Goal: Find specific page/section: Find specific page/section

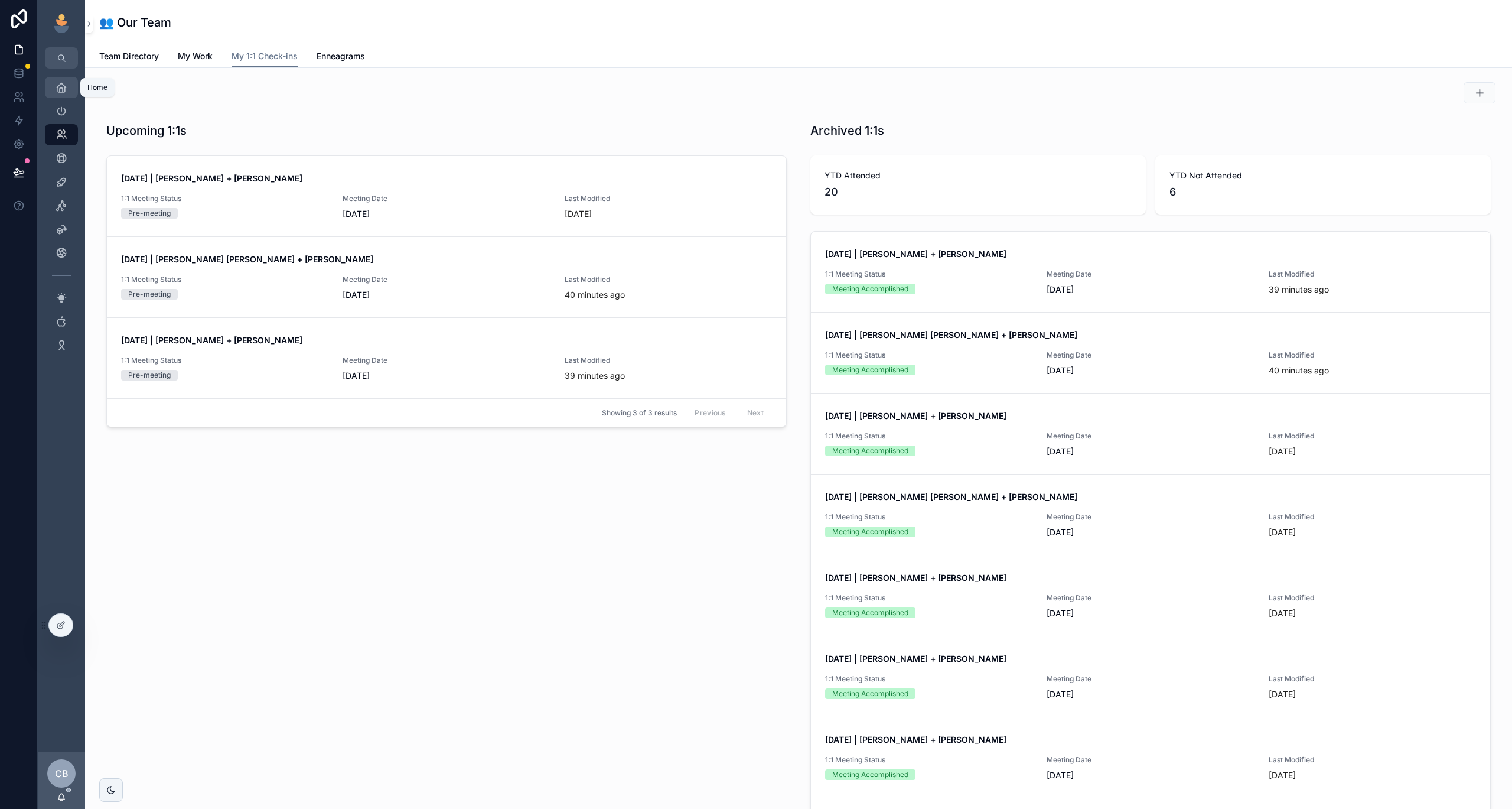
click at [62, 85] on icon "scrollable content" at bounding box center [61, 87] width 11 height 11
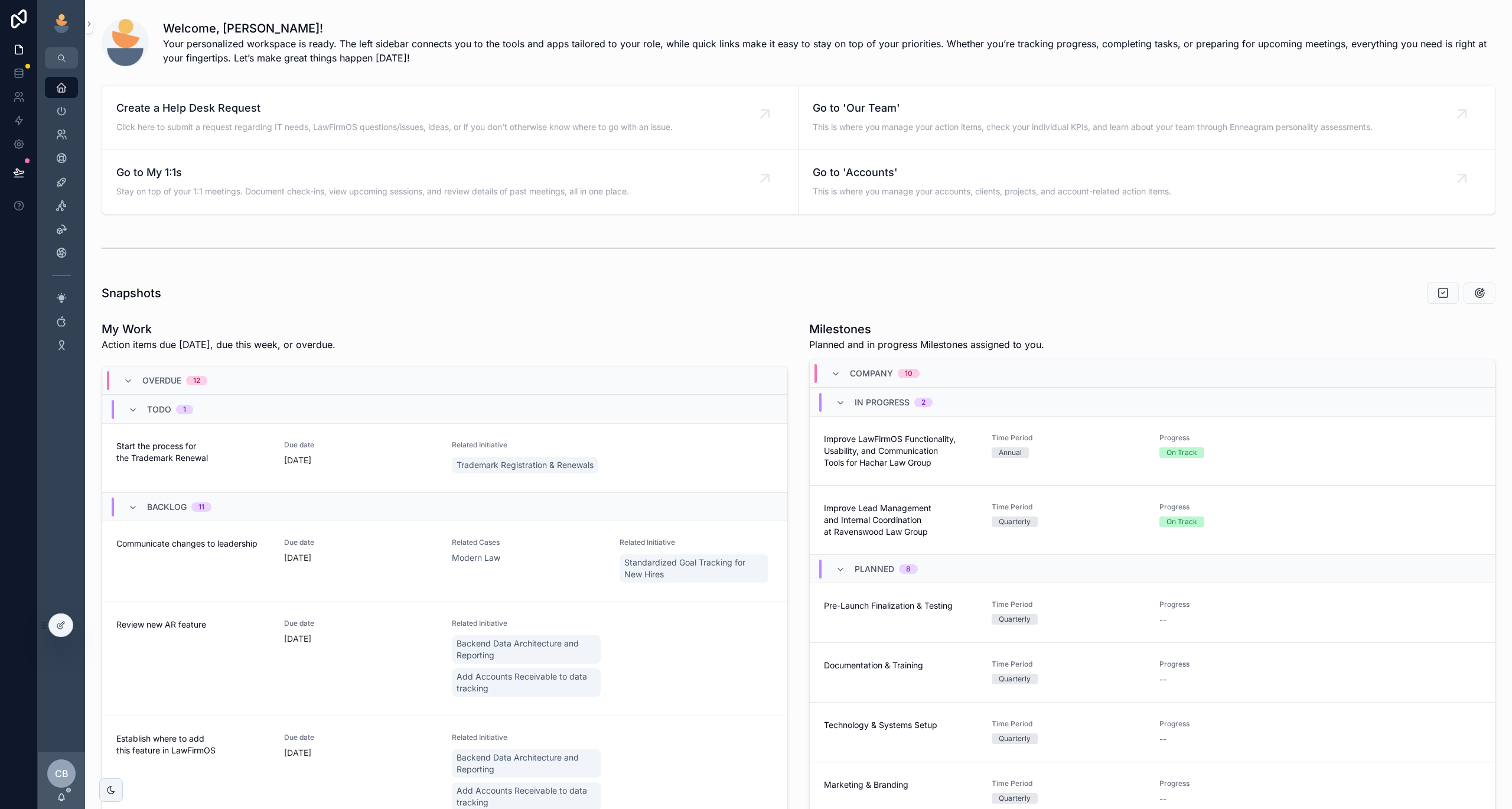
scroll to position [5, 0]
click at [65, 116] on icon "scrollable content" at bounding box center [61, 111] width 11 height 11
